Goal: Information Seeking & Learning: Stay updated

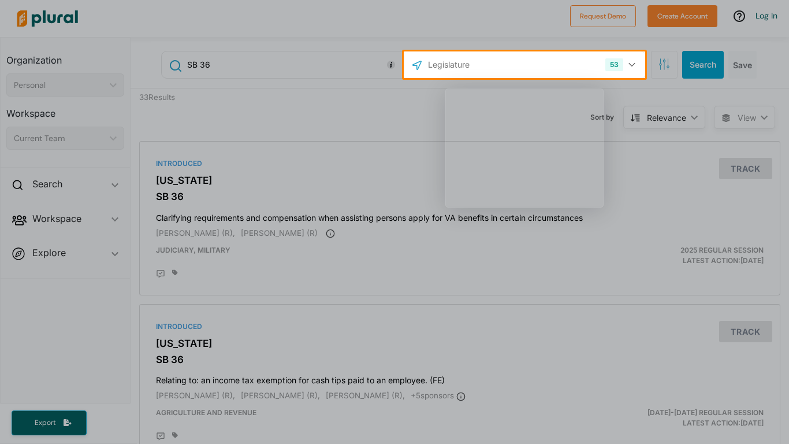
click at [553, 295] on div "Product tour overlay" at bounding box center [394, 222] width 789 height 444
click at [438, 189] on div "Product tour overlay" at bounding box center [394, 222] width 789 height 444
click at [497, 61] on div "Product tour overlay" at bounding box center [394, 222] width 789 height 444
click at [623, 34] on div "Product tour overlay" at bounding box center [394, 222] width 789 height 444
